Goal: Information Seeking & Learning: Understand process/instructions

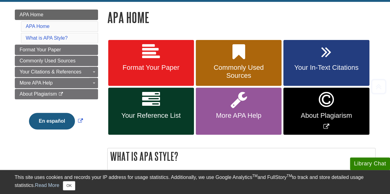
scroll to position [92, 0]
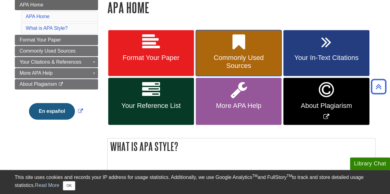
click at [217, 59] on span "Commonly Used Sources" at bounding box center [238, 62] width 76 height 16
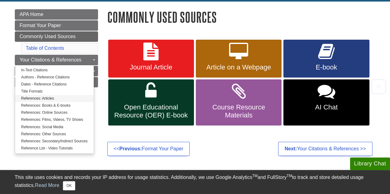
scroll to position [92, 0]
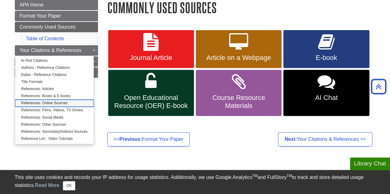
click at [51, 103] on link "References: Online Sources" at bounding box center [54, 103] width 79 height 7
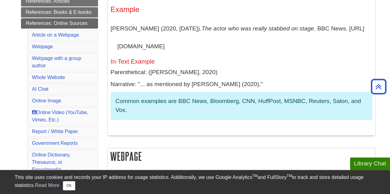
scroll to position [154, 0]
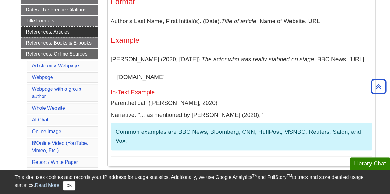
click at [53, 34] on link "References: Articles" at bounding box center [59, 32] width 77 height 10
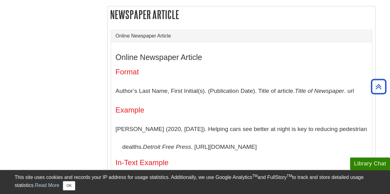
scroll to position [894, 0]
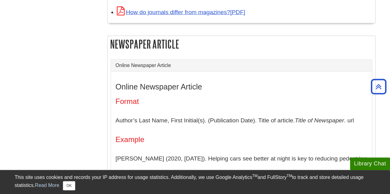
click at [151, 36] on h2 "Newspaper Article" at bounding box center [242, 44] width 268 height 16
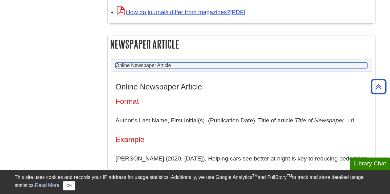
click at [257, 63] on link "Online Newspaper Article" at bounding box center [241, 66] width 251 height 6
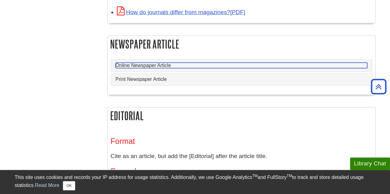
click at [151, 63] on link "Online Newspaper Article" at bounding box center [241, 66] width 251 height 6
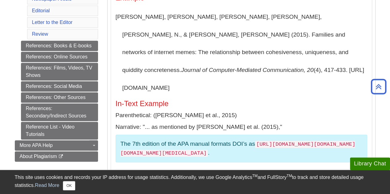
scroll to position [247, 0]
